Goal: Check status: Check status

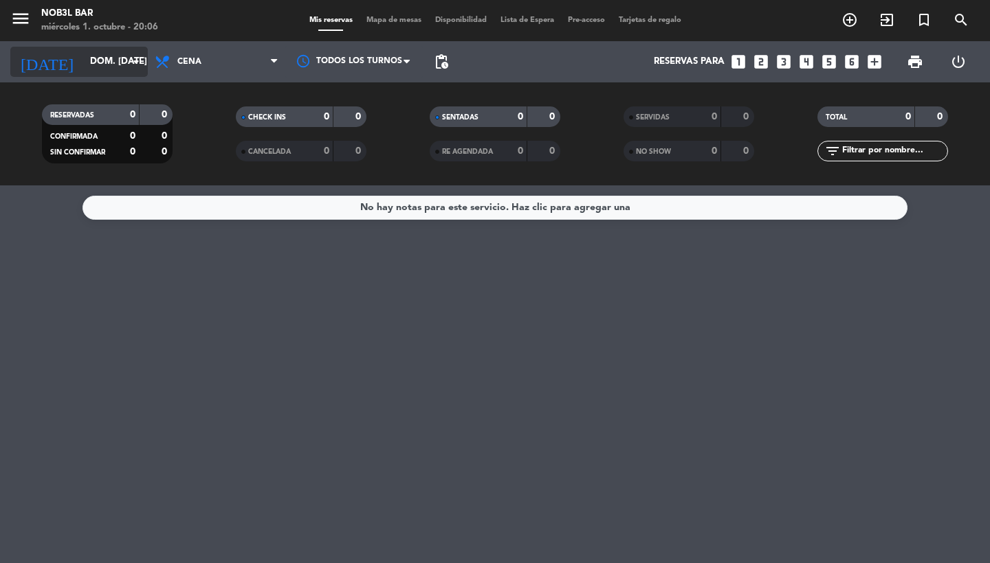
click at [139, 64] on icon "arrow_drop_down" at bounding box center [136, 62] width 16 height 16
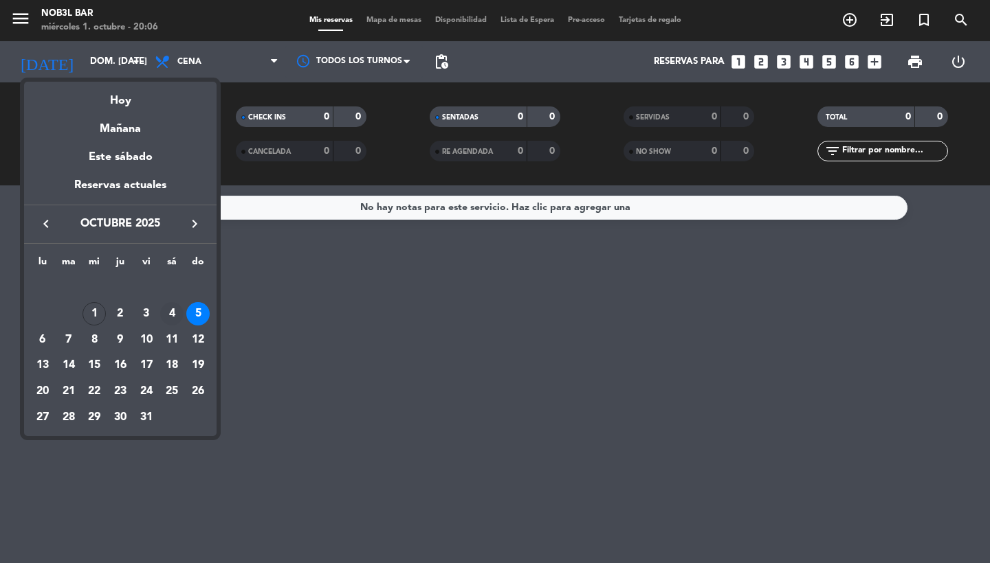
click at [172, 315] on div "4" at bounding box center [171, 313] width 23 height 23
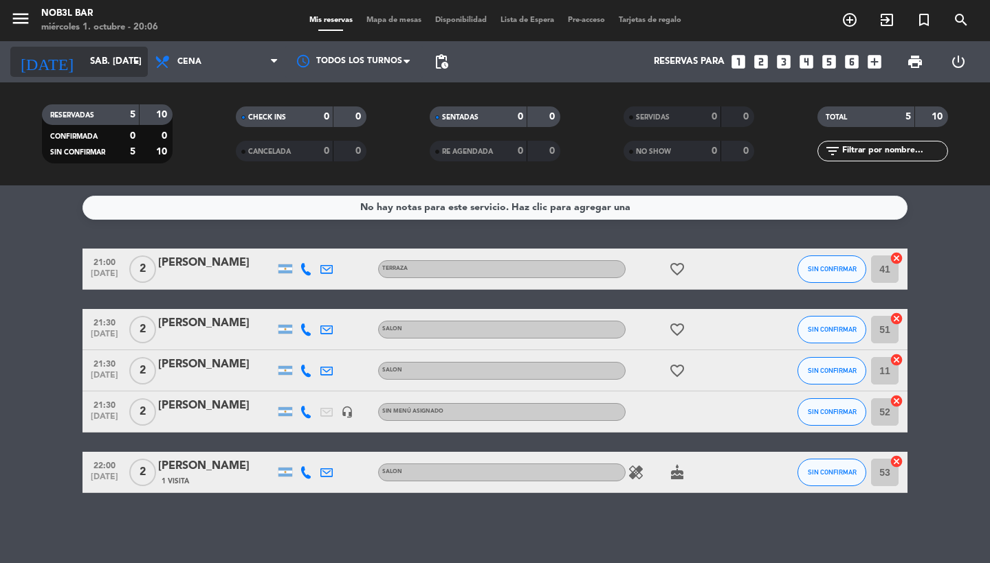
click at [116, 64] on input "sáb. [DATE]" at bounding box center [143, 61] width 121 height 25
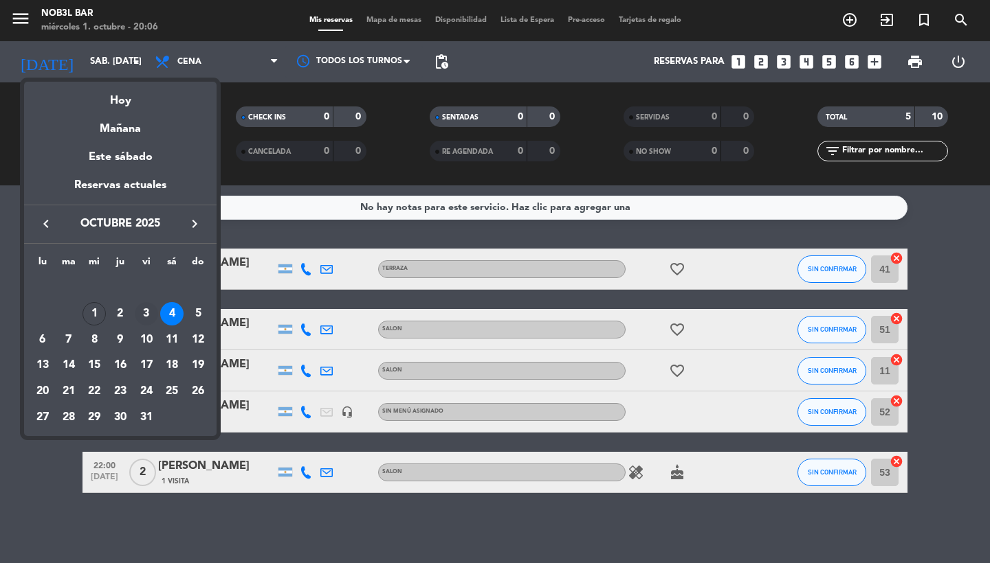
click at [152, 314] on div "3" at bounding box center [146, 313] width 23 height 23
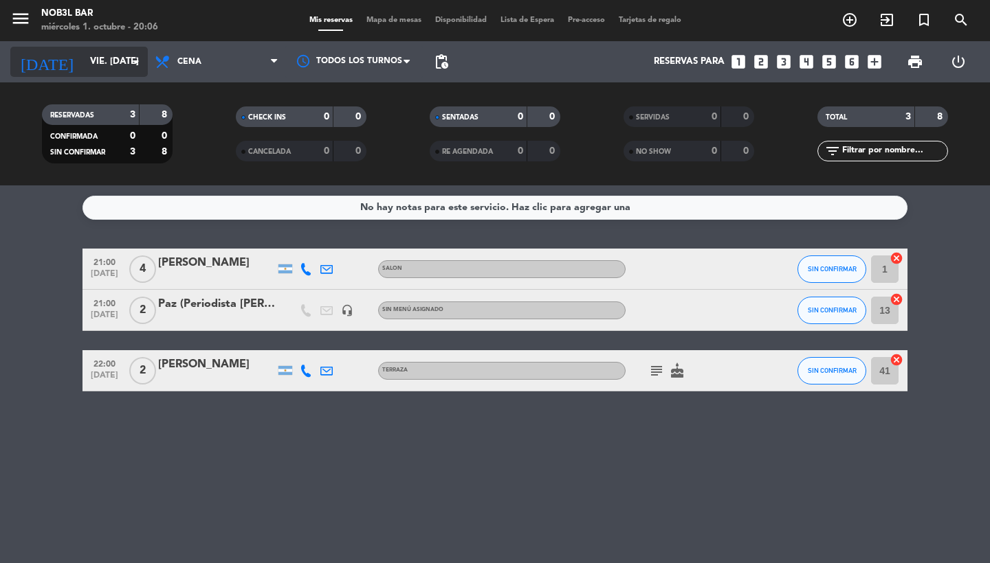
click at [87, 62] on input "vie. [DATE]" at bounding box center [143, 61] width 121 height 25
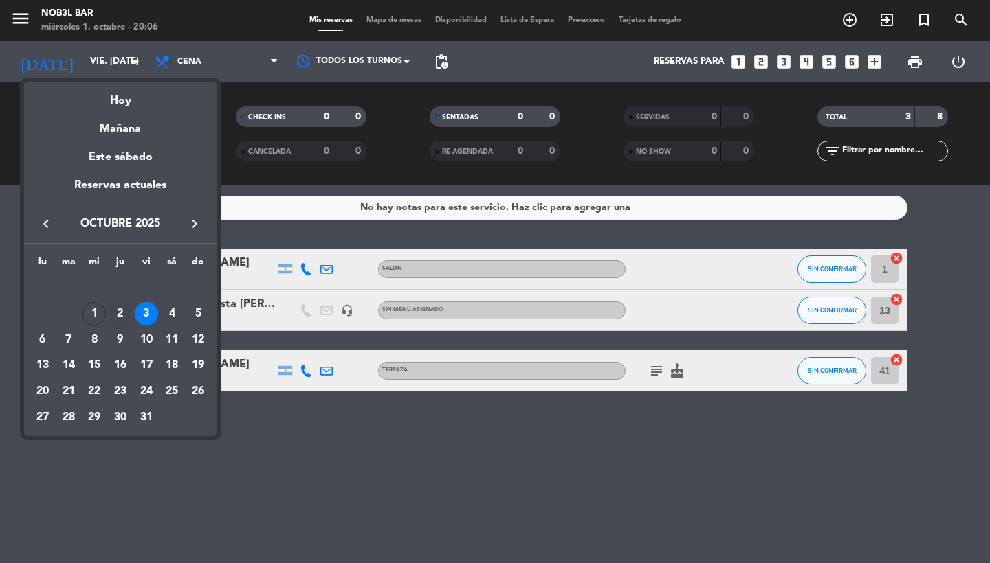
click at [121, 315] on div "2" at bounding box center [120, 313] width 23 height 23
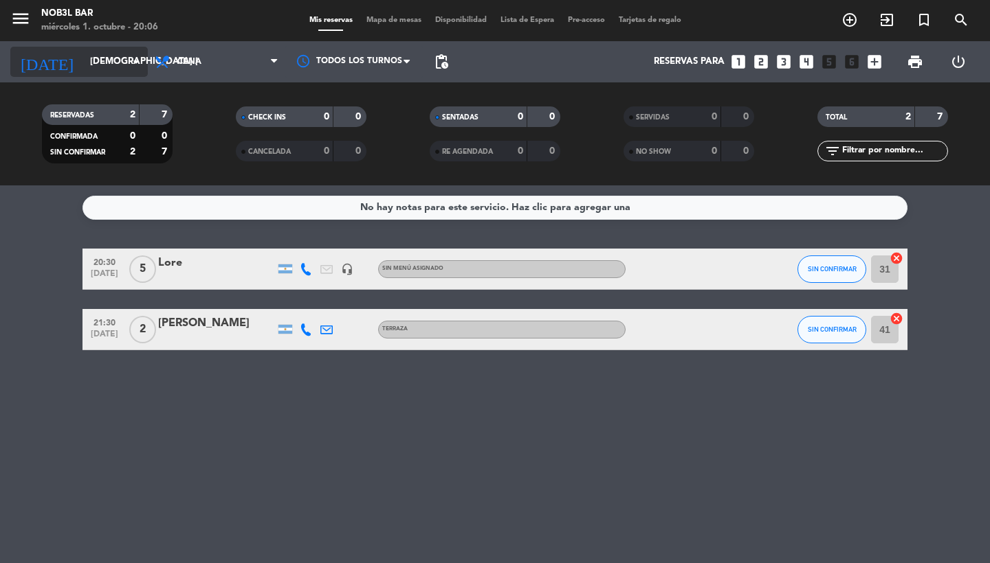
click at [134, 56] on icon "arrow_drop_down" at bounding box center [136, 62] width 16 height 16
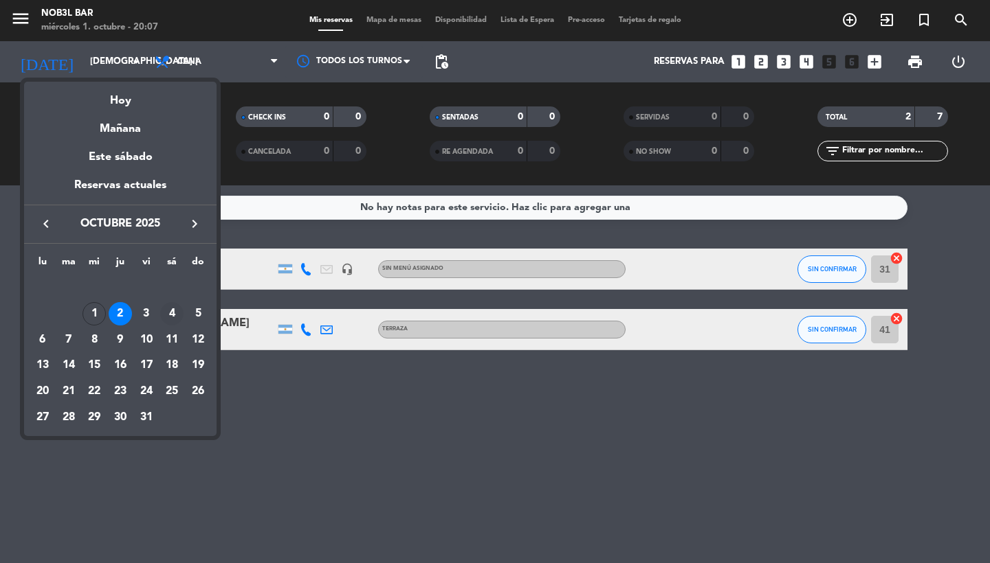
click at [177, 320] on div "4" at bounding box center [171, 313] width 23 height 23
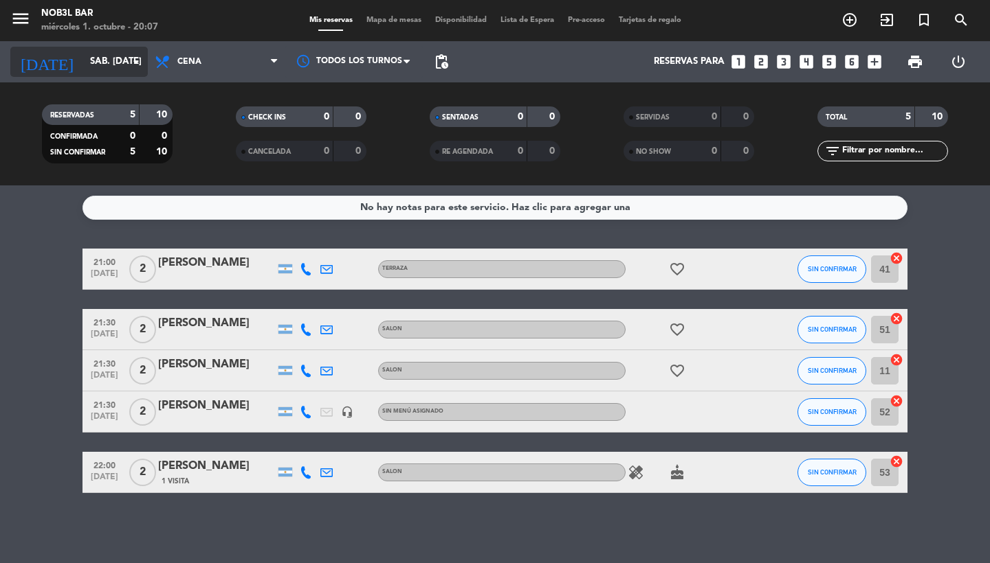
click at [105, 69] on input "sáb. [DATE]" at bounding box center [143, 61] width 121 height 25
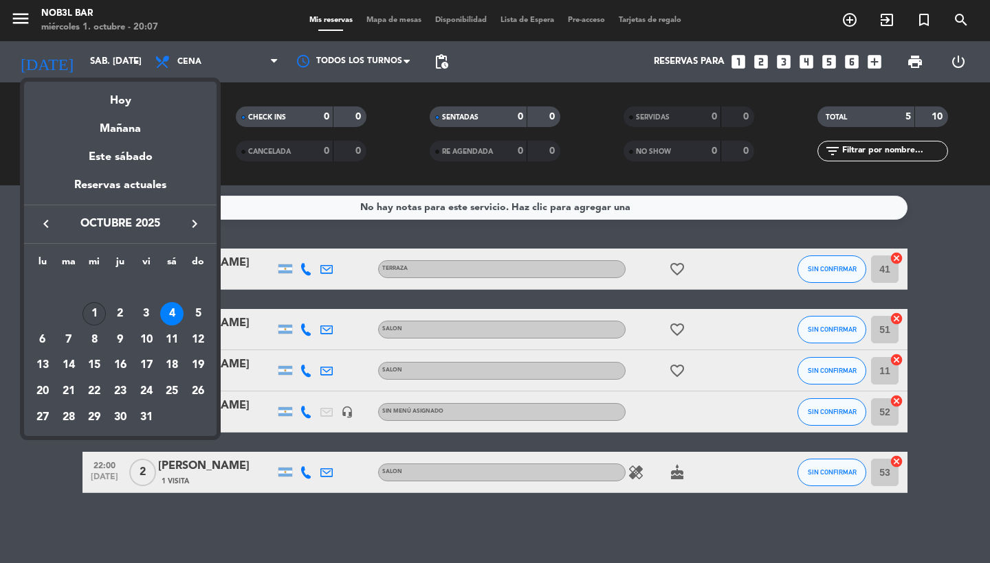
click at [97, 317] on div "1" at bounding box center [93, 313] width 23 height 23
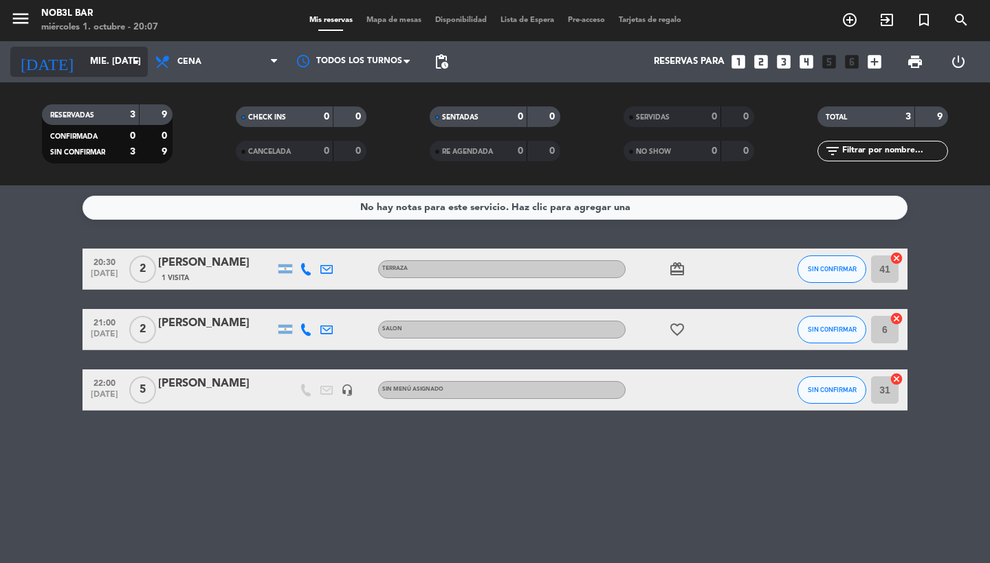
click at [104, 59] on input "mié. [DATE]" at bounding box center [143, 61] width 121 height 25
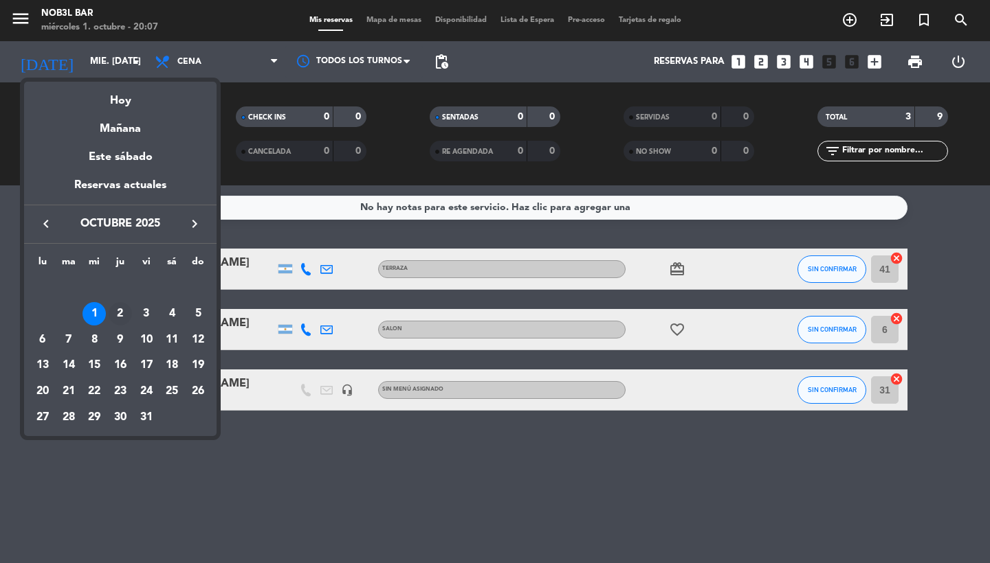
click at [124, 315] on div "2" at bounding box center [120, 313] width 23 height 23
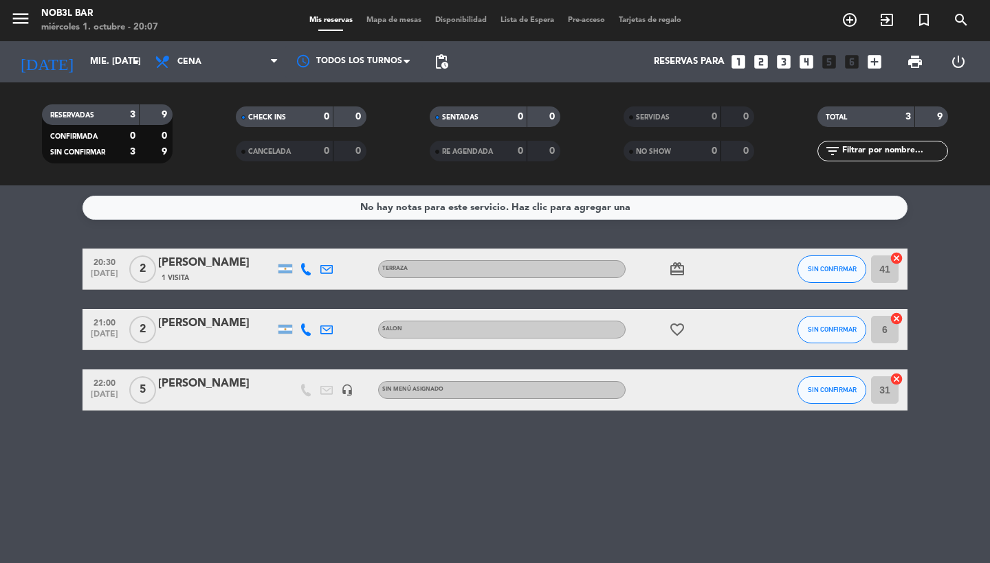
type input "[DEMOGRAPHIC_DATA] [DATE]"
